Goal: Transaction & Acquisition: Purchase product/service

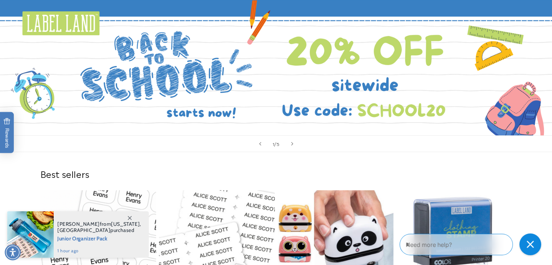
scroll to position [76, 0]
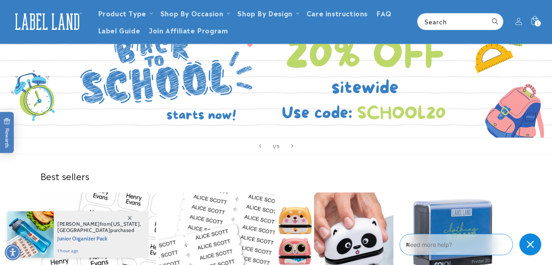
click at [129, 221] on span at bounding box center [129, 217] width 13 height 13
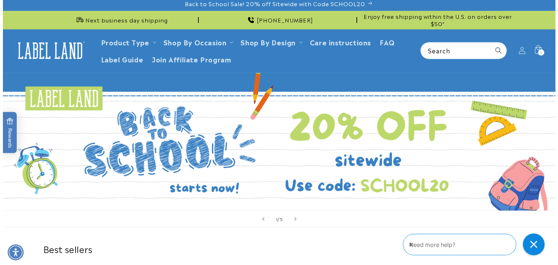
scroll to position [0, 0]
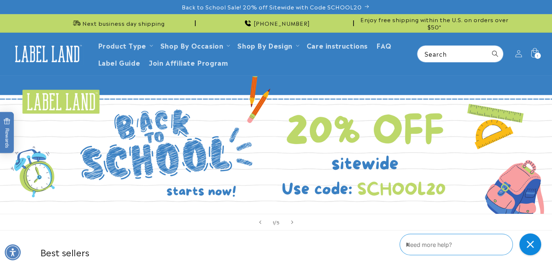
click at [532, 54] on icon at bounding box center [534, 52] width 7 height 9
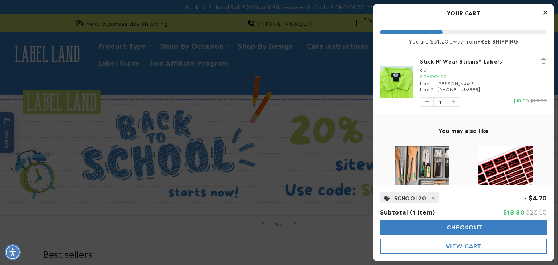
click at [456, 227] on span "Checkout" at bounding box center [463, 227] width 37 height 7
